Goal: Task Accomplishment & Management: Manage account settings

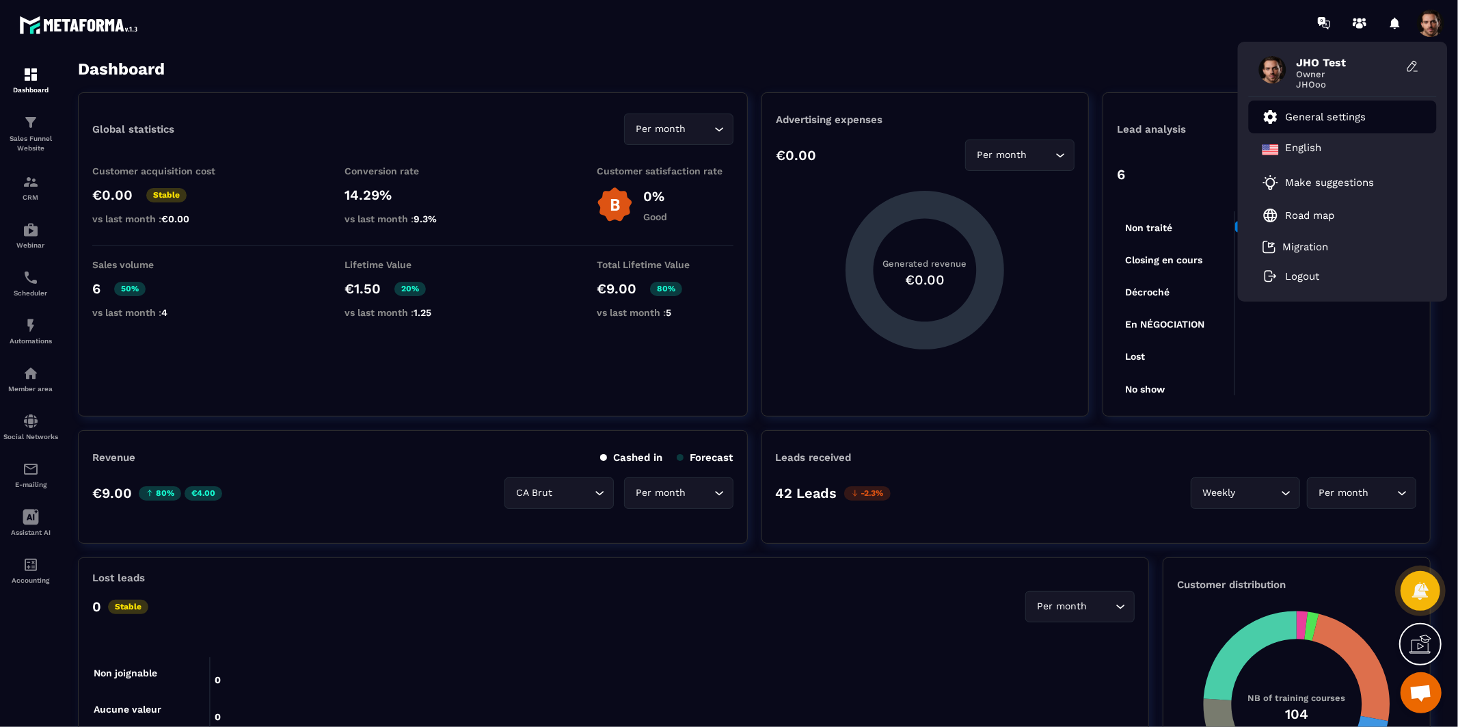
click at [1349, 116] on p "General settings" at bounding box center [1326, 117] width 81 height 12
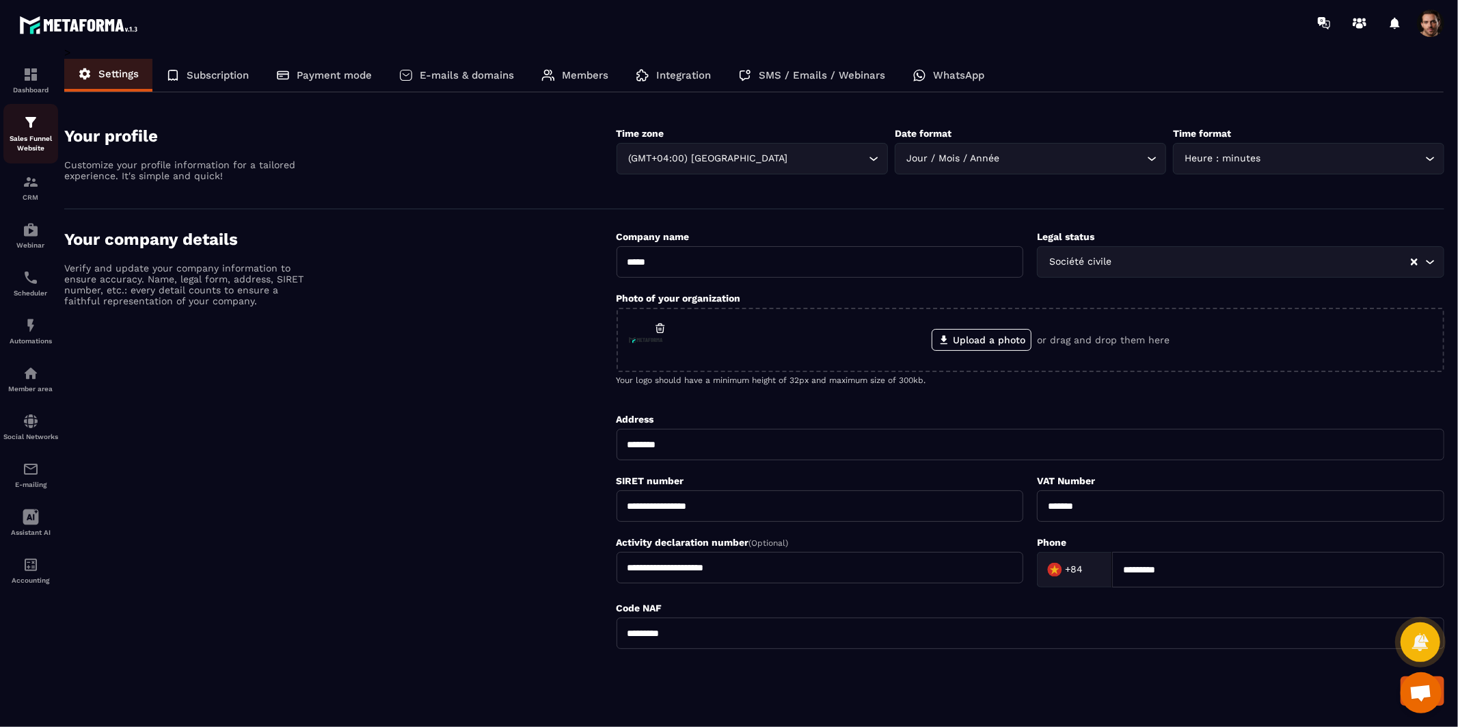
click at [29, 142] on p "Sales Funnel Website" at bounding box center [30, 143] width 55 height 19
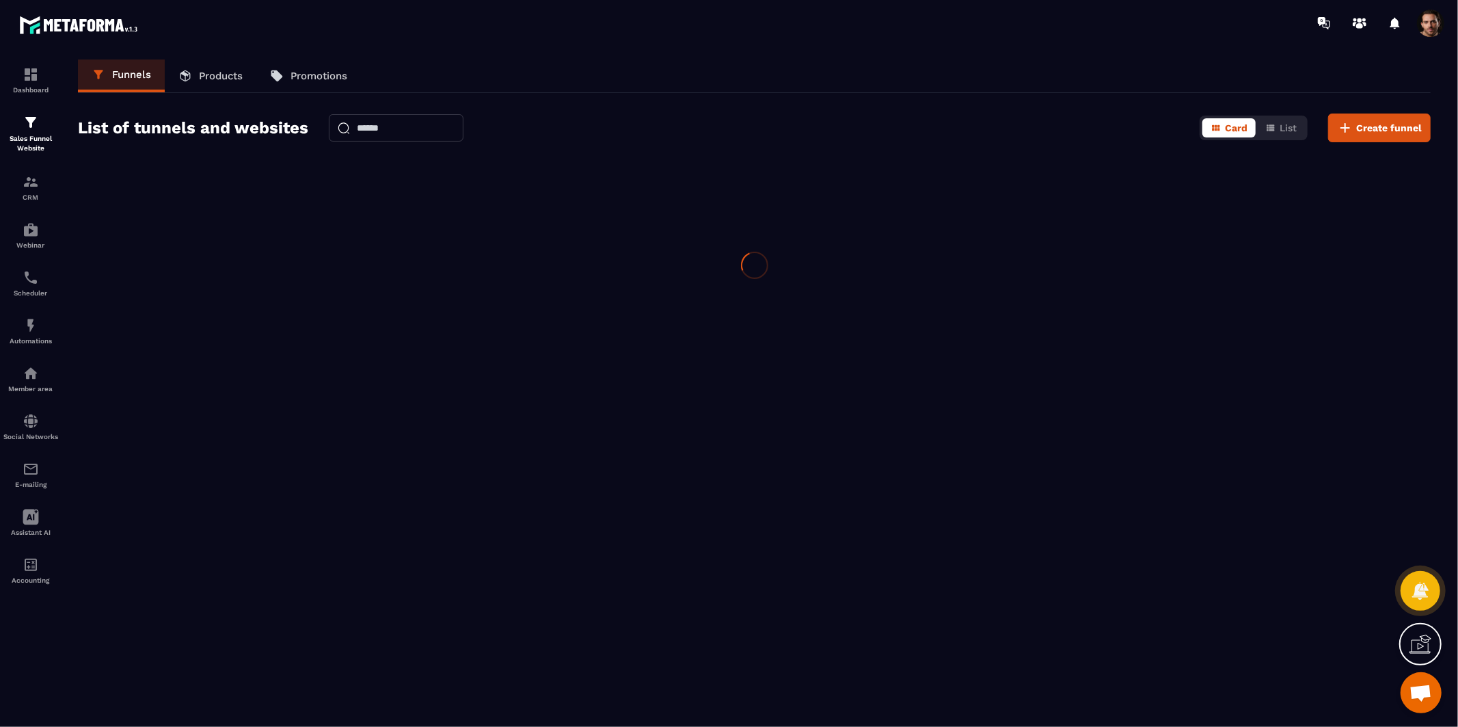
click at [29, 142] on p "Sales Funnel Website" at bounding box center [30, 143] width 55 height 19
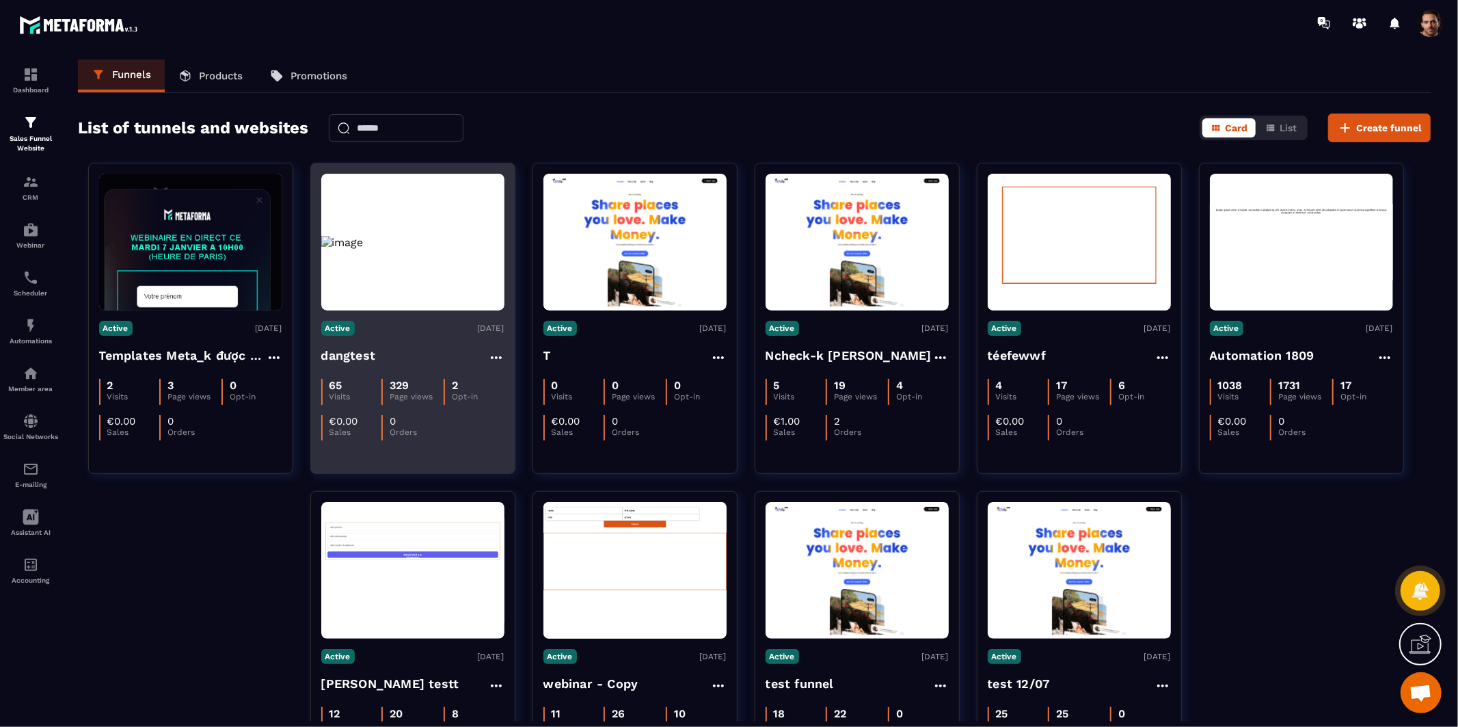
click at [428, 249] on img at bounding box center [412, 242] width 183 height 13
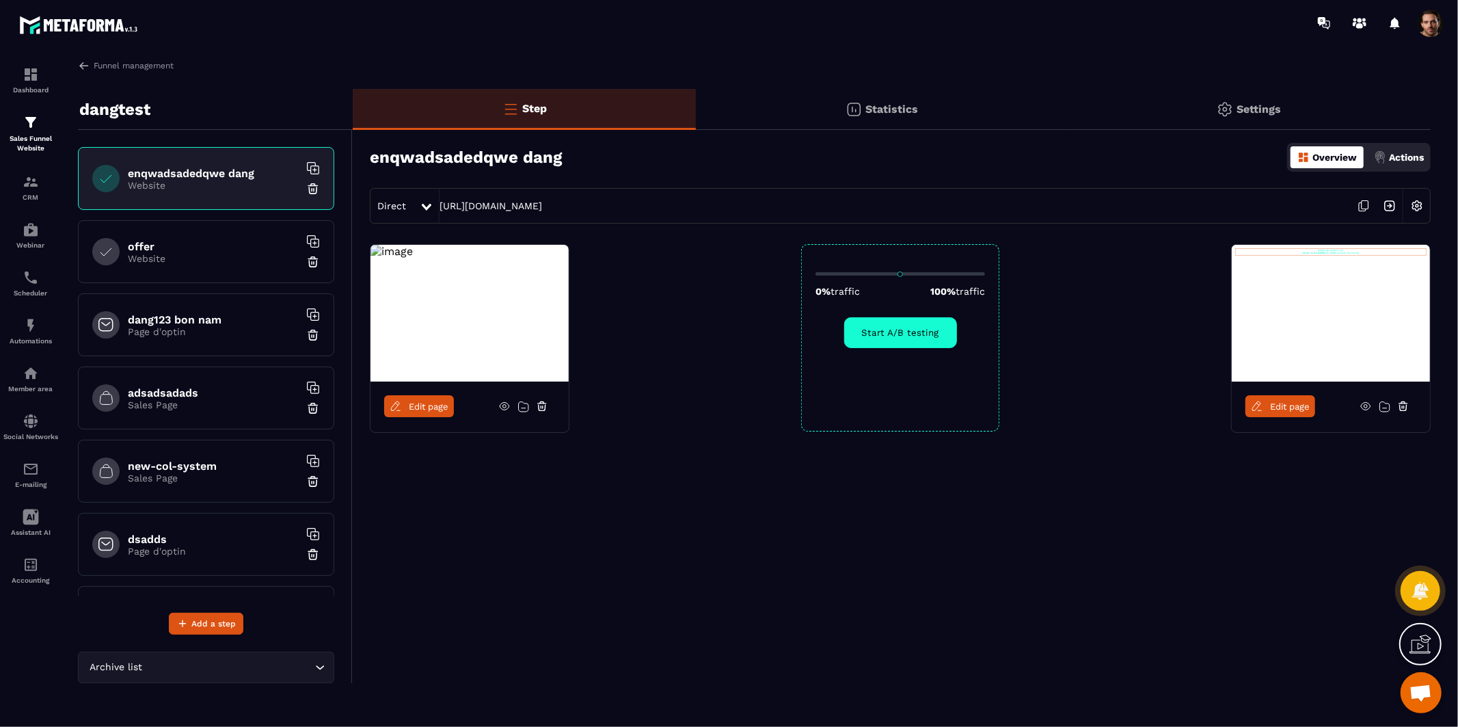
click at [1258, 118] on div "Settings" at bounding box center [1249, 109] width 363 height 41
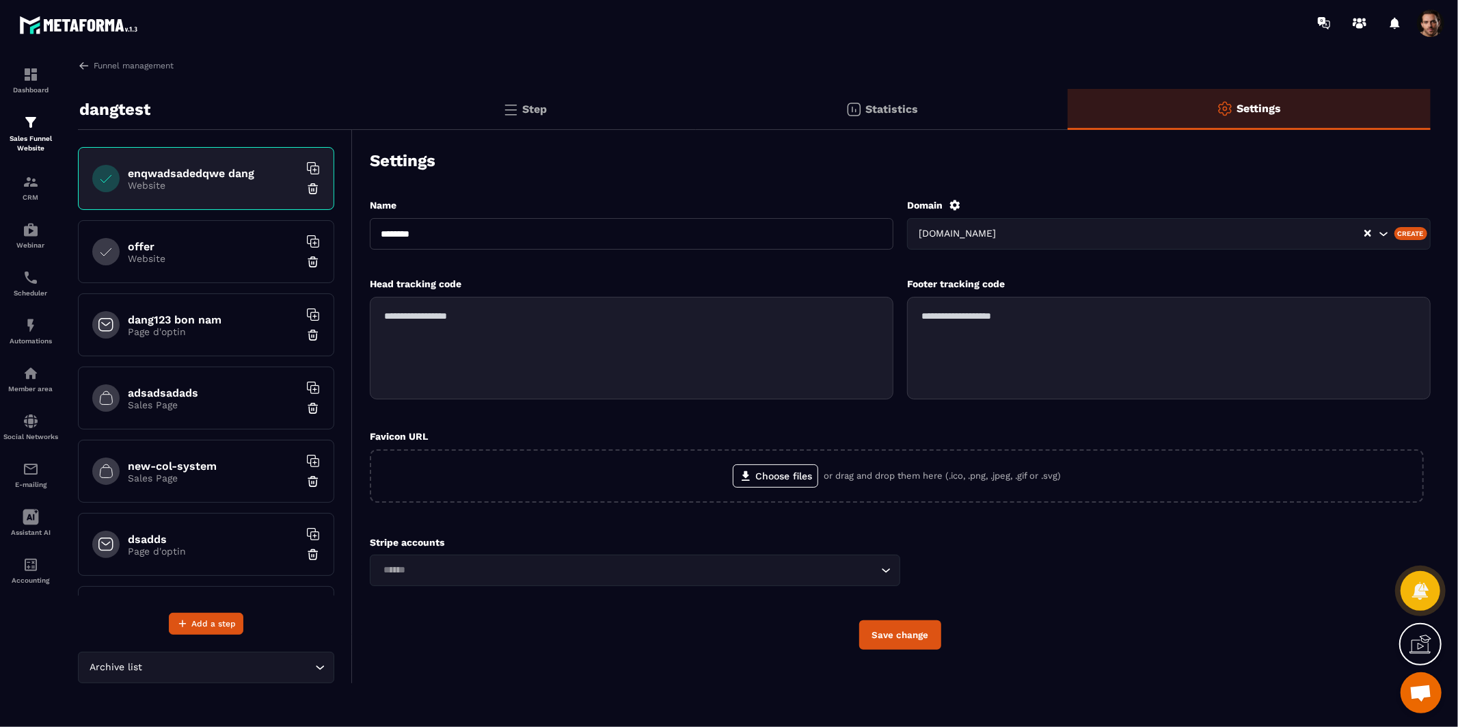
click at [1282, 211] on div "Domain [DOMAIN_NAME] Create" at bounding box center [1169, 231] width 524 height 64
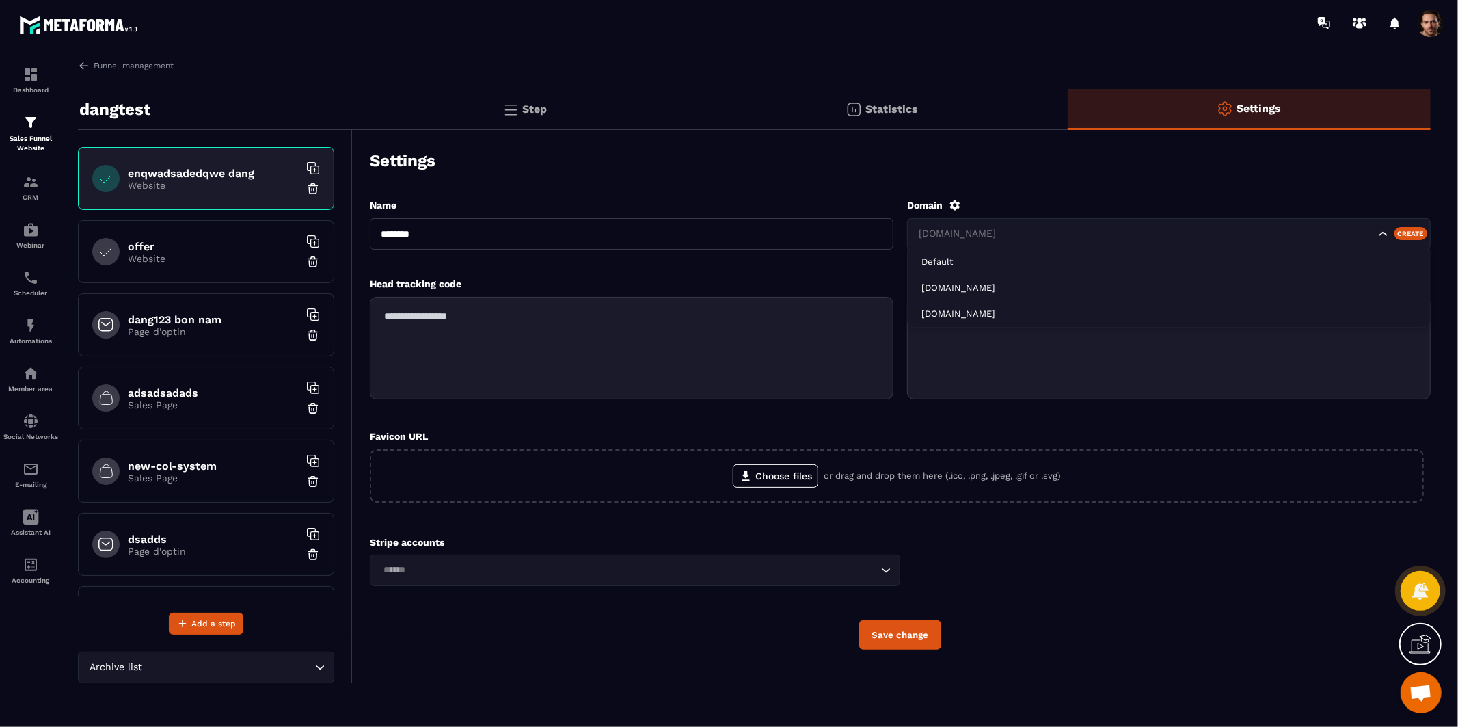
click at [1246, 226] on input "Search for option" at bounding box center [1145, 233] width 459 height 15
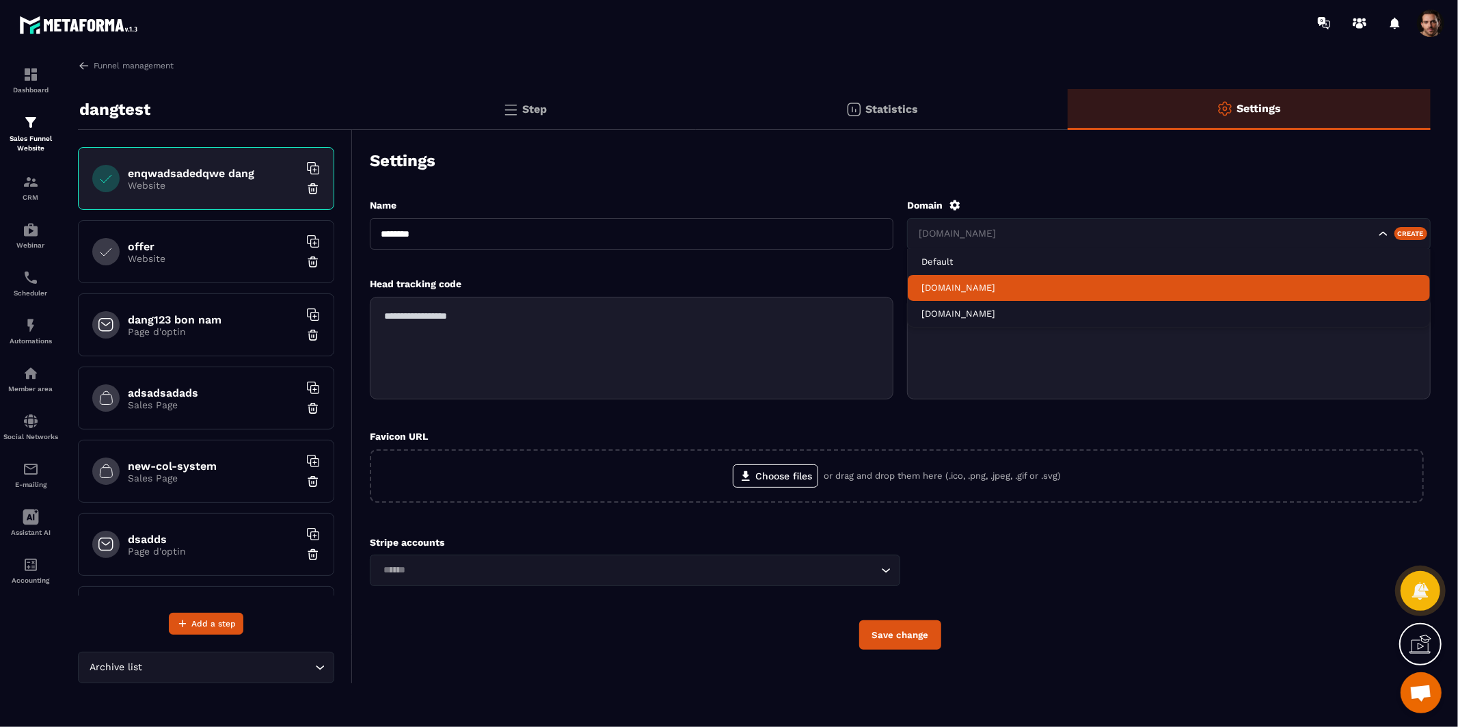
click at [1030, 282] on p "[DOMAIN_NAME]" at bounding box center [1169, 288] width 495 height 12
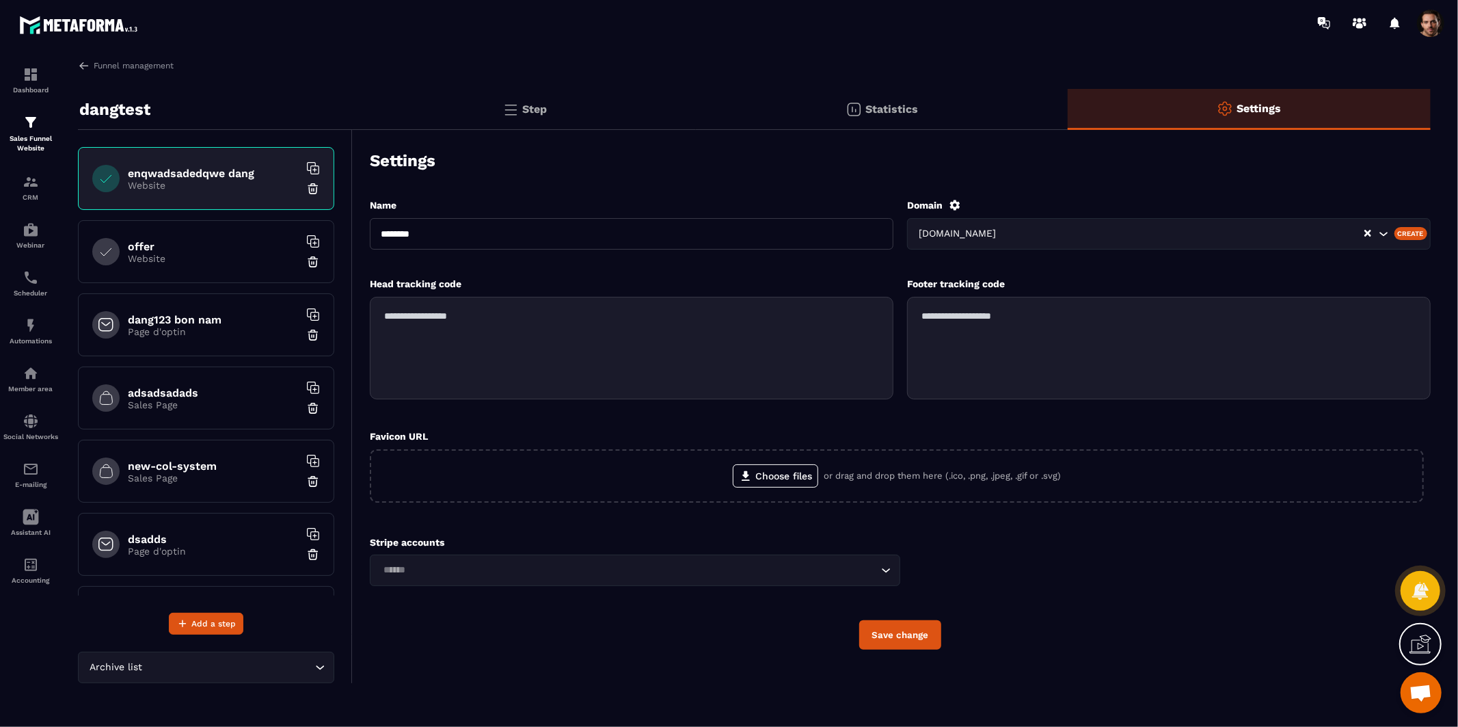
click at [857, 643] on div "Save change" at bounding box center [900, 634] width 1061 height 29
click at [889, 632] on button "Save change" at bounding box center [900, 634] width 82 height 29
